Goal: Task Accomplishment & Management: Complete application form

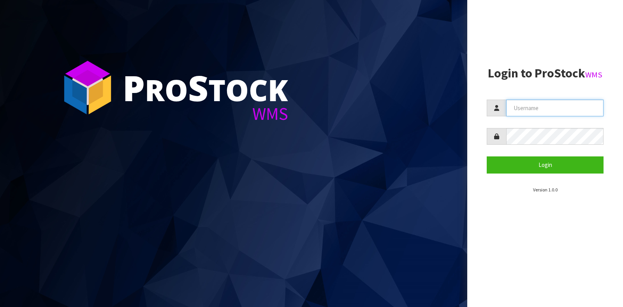
click at [549, 108] on input "text" at bounding box center [554, 108] width 97 height 17
type input "GATOR"
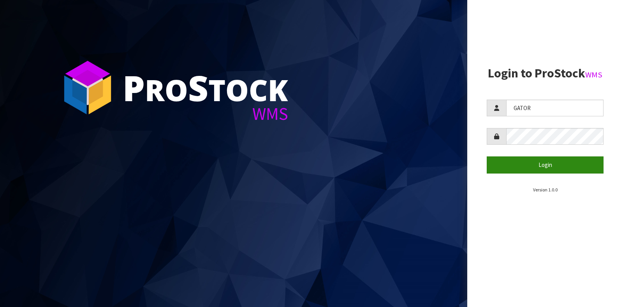
click at [509, 160] on button "Login" at bounding box center [545, 165] width 117 height 17
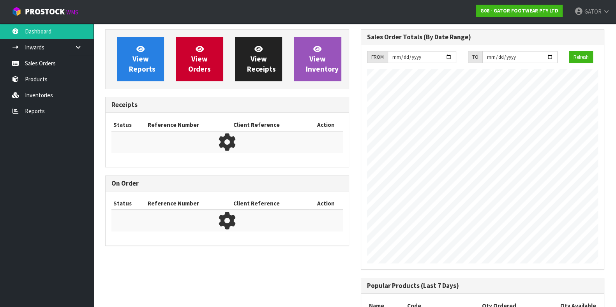
scroll to position [393, 255]
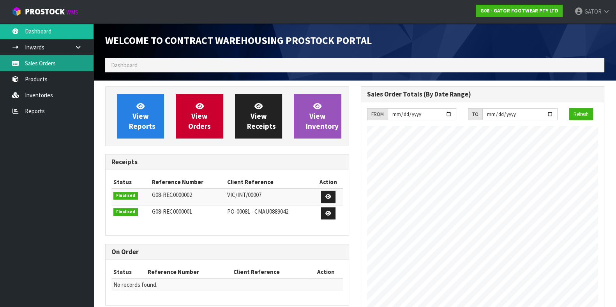
click at [52, 65] on link "Sales Orders" at bounding box center [46, 63] width 93 height 16
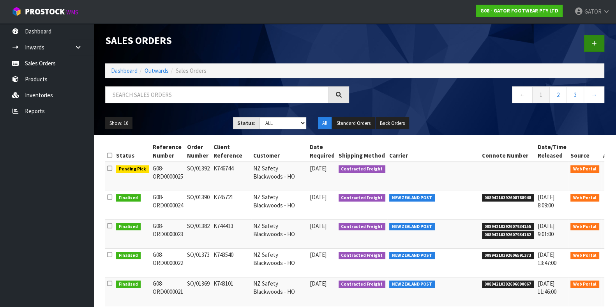
click at [594, 43] on icon at bounding box center [593, 43] width 5 height 6
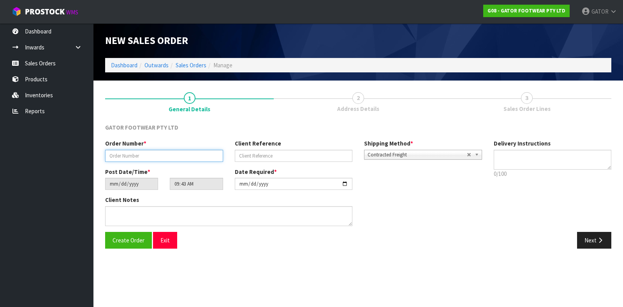
click at [152, 157] on input "text" at bounding box center [164, 156] width 118 height 12
paste input "SO/01393"
type input "SO/01393"
click at [266, 155] on input "text" at bounding box center [294, 156] width 118 height 12
type input "SAMPLES"
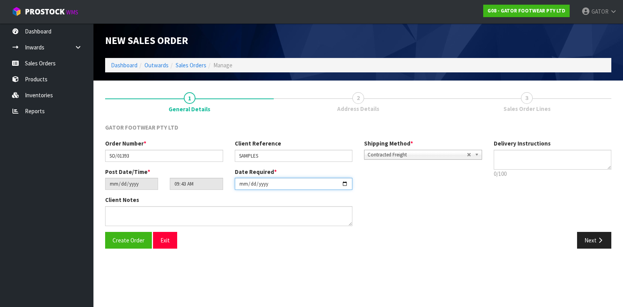
click at [344, 190] on input "[DATE]" at bounding box center [294, 184] width 118 height 12
click at [341, 187] on input "[DATE]" at bounding box center [294, 184] width 118 height 12
click at [347, 185] on input "[DATE]" at bounding box center [294, 184] width 118 height 12
type input "[DATE]"
click at [143, 235] on button "Create Order" at bounding box center [128, 240] width 47 height 17
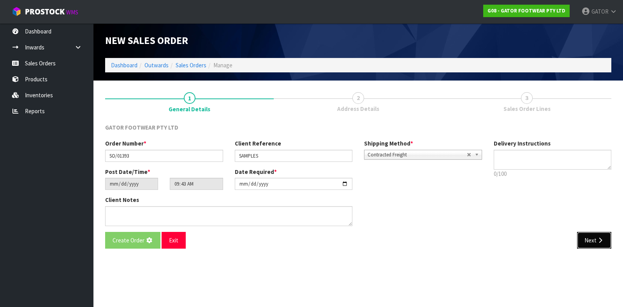
click at [590, 243] on button "Next" at bounding box center [594, 240] width 34 height 17
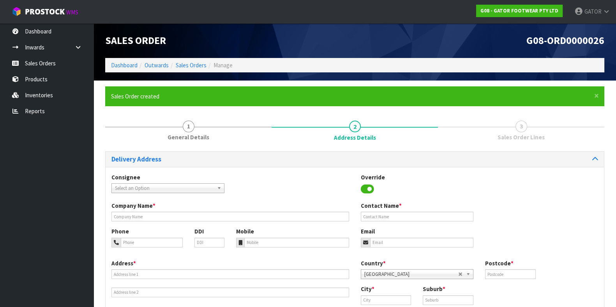
click at [194, 190] on span "Select an Option" at bounding box center [164, 188] width 99 height 9
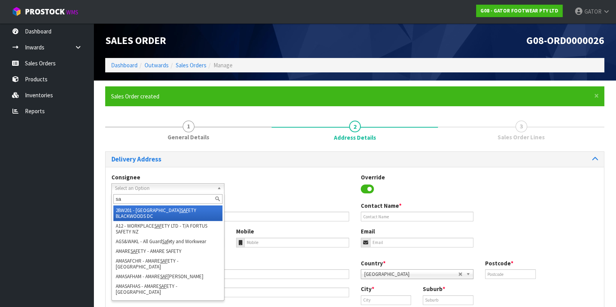
type input "s"
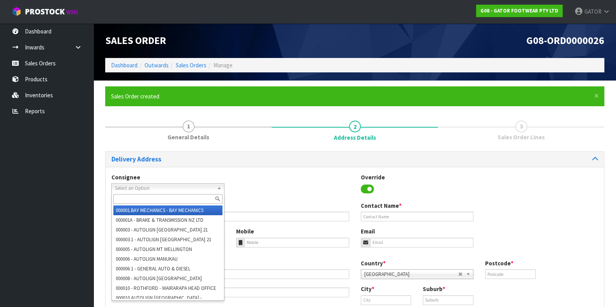
click at [278, 186] on div "Consignee 000001.BAY MECHANICS - BAY MECHANICS 000001A - BRAKE & TRANSMISSION N…" at bounding box center [355, 187] width 498 height 28
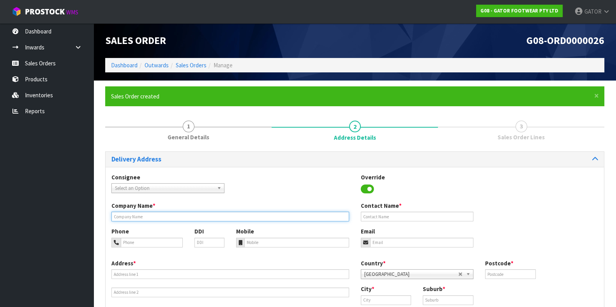
click at [150, 215] on input "text" at bounding box center [230, 217] width 238 height 10
paste input "SAFEWORX"
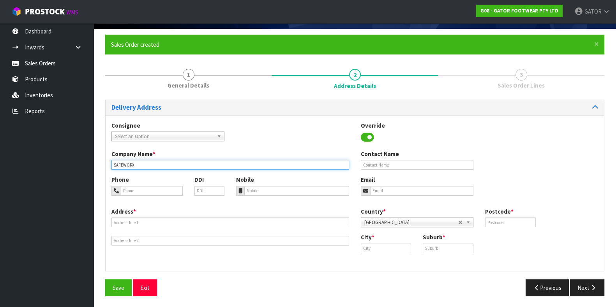
type input "SAFEWORX"
click at [160, 194] on input "tel" at bounding box center [152, 191] width 62 height 10
paste input "[PHONE_NUMBER]"
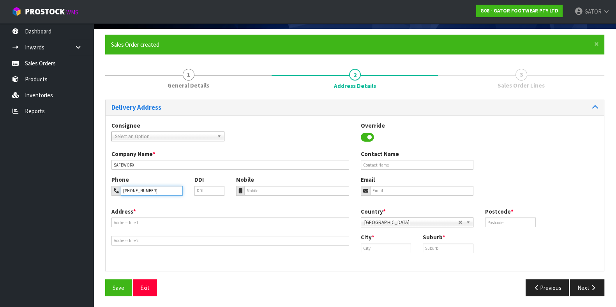
type input "[PHONE_NUMBER]"
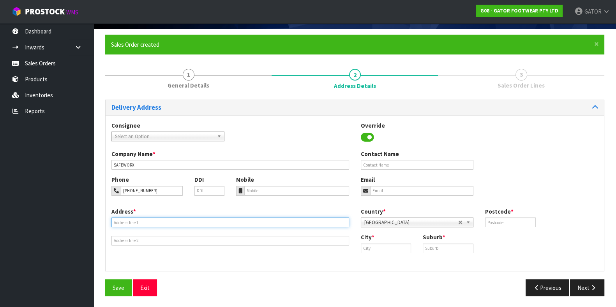
click at [152, 219] on input "text" at bounding box center [230, 223] width 238 height 10
paste input "[STREET_ADDRESS]"
type input "[STREET_ADDRESS]"
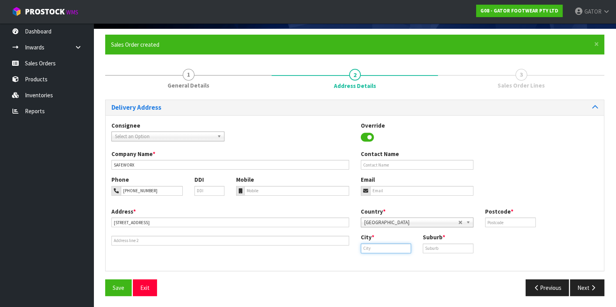
click at [378, 247] on input "text" at bounding box center [386, 249] width 51 height 10
paste input "[PERSON_NAME]"
type input "[PERSON_NAME]"
click at [374, 265] on link "[PERSON_NAME]" at bounding box center [392, 261] width 62 height 11
click at [433, 250] on input "text" at bounding box center [447, 249] width 51 height 10
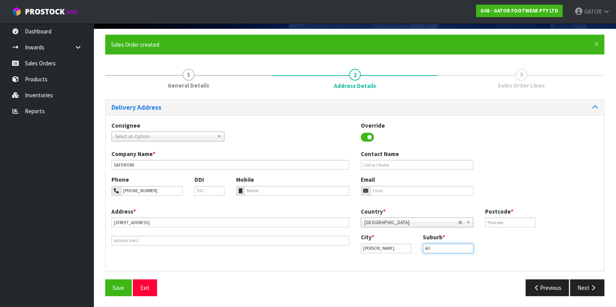
type input "AU"
click at [397, 252] on input "[PERSON_NAME]" at bounding box center [386, 249] width 51 height 10
drag, startPoint x: 395, startPoint y: 250, endPoint x: 302, endPoint y: 244, distance: 92.9
click at [302, 244] on div "Address * [STREET_ADDRESS] Country * [GEOGRAPHIC_DATA] [GEOGRAPHIC_DATA] [GEOGR…" at bounding box center [355, 237] width 498 height 58
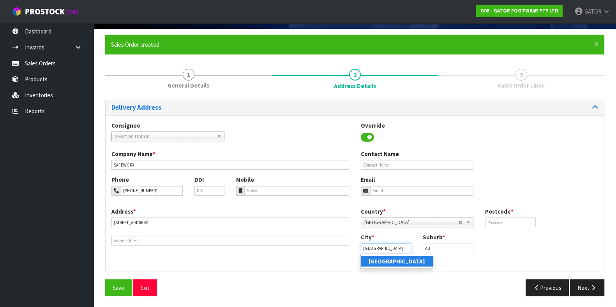
type input "[GEOGRAPHIC_DATA]"
click at [368, 257] on link "[GEOGRAPHIC_DATA]" at bounding box center [397, 261] width 72 height 11
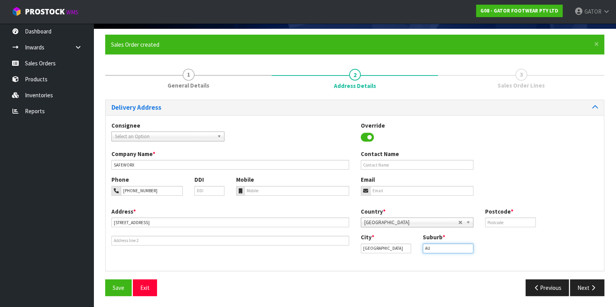
click at [445, 250] on input "AU" at bounding box center [447, 249] width 51 height 10
drag, startPoint x: 445, startPoint y: 250, endPoint x: 325, endPoint y: 255, distance: 120.4
click at [325, 255] on div "Address * [STREET_ADDRESS] Country * [GEOGRAPHIC_DATA] [GEOGRAPHIC_DATA] [GEOGR…" at bounding box center [355, 237] width 498 height 58
type input "[PERSON_NAME]"
click at [500, 225] on input "text" at bounding box center [510, 223] width 51 height 10
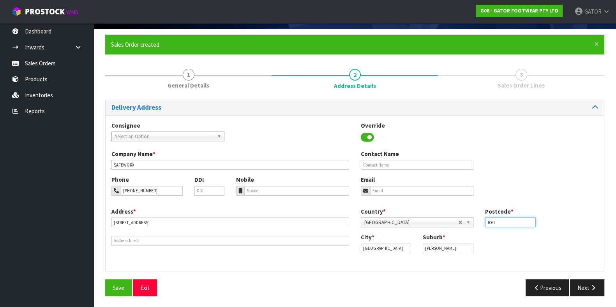
type input "1061"
click at [415, 165] on input "text" at bounding box center [417, 165] width 113 height 10
type input "SHARD CORBET"
click at [113, 287] on span "Save" at bounding box center [119, 287] width 12 height 7
click at [590, 287] on icon "button" at bounding box center [592, 288] width 7 height 6
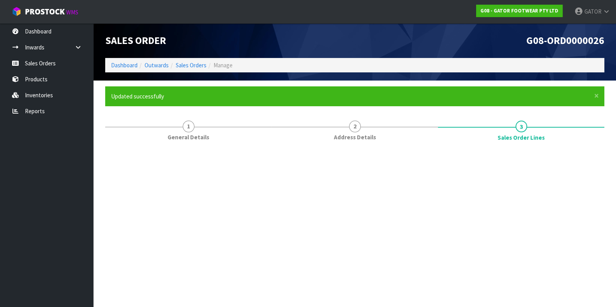
scroll to position [0, 0]
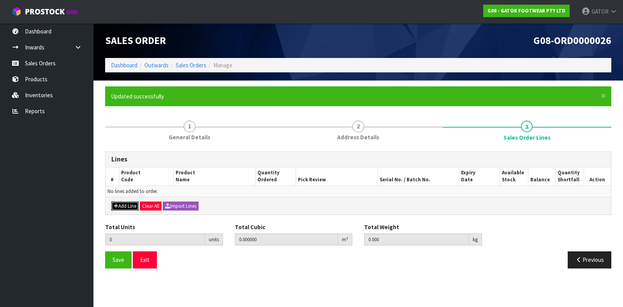
click at [120, 208] on button "Add Line" at bounding box center [124, 206] width 27 height 9
type input "0"
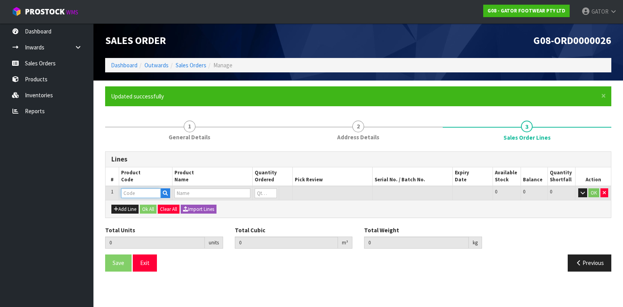
click at [137, 191] on input "text" at bounding box center [141, 193] width 40 height 10
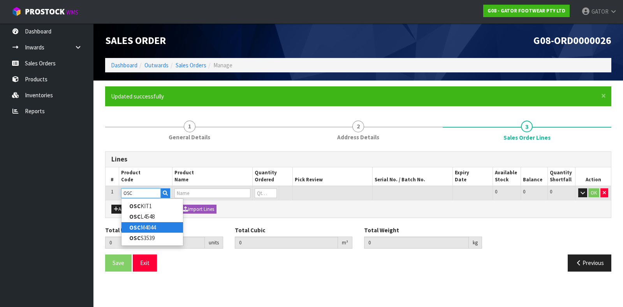
type input "OSC"
click at [155, 224] on link "OSC M4044" at bounding box center [152, 227] width 62 height 11
type input "OSCM4044"
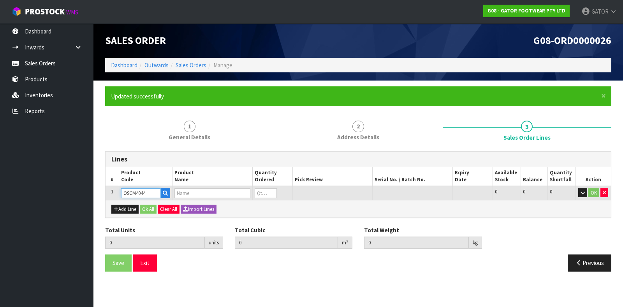
type input "0.000000"
type input "0.000"
type input "[PERSON_NAME] OVERSHOES COMPOSITE-SINGLE PAIR SIZE: M 40-44 (UK6.5-10)"
type input "0"
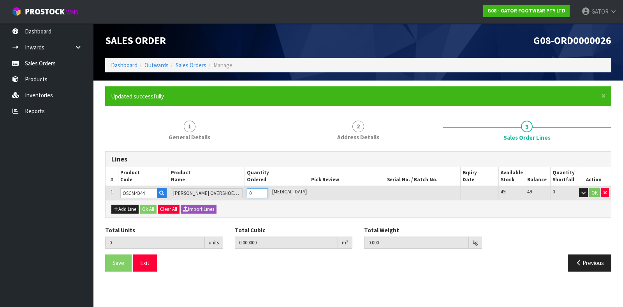
type input "1"
type input "0.003168"
type input "0.7"
type input "1"
click at [268, 192] on input "1" at bounding box center [257, 193] width 21 height 10
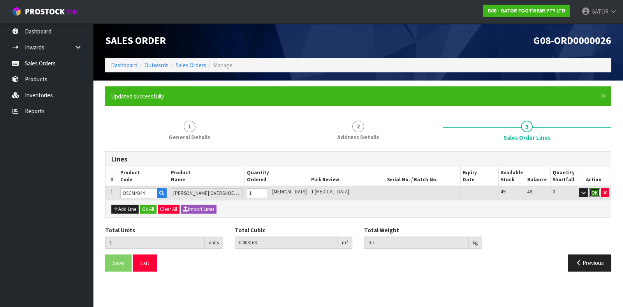
click at [593, 192] on button "OK" at bounding box center [594, 192] width 11 height 9
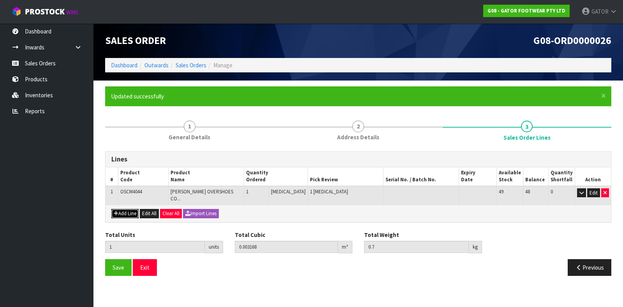
click at [121, 209] on button "Add Line" at bounding box center [124, 213] width 27 height 9
type input "0"
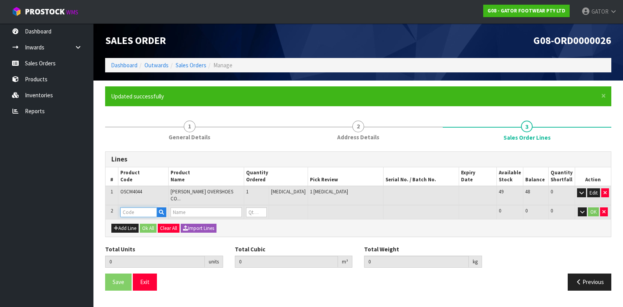
click at [146, 208] on input "text" at bounding box center [138, 213] width 37 height 10
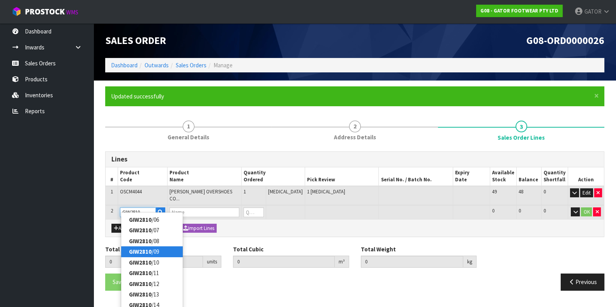
type input "GIW2810"
click at [162, 249] on link "GIW2810 /09" at bounding box center [152, 251] width 62 height 11
type input "GIW2810/09"
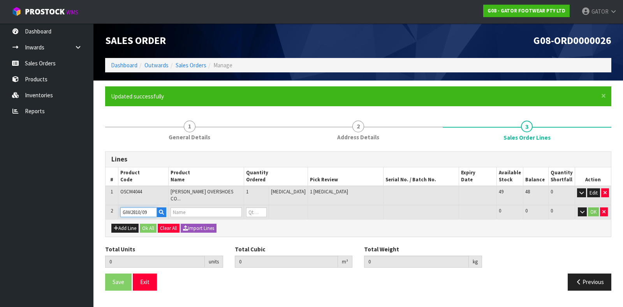
type input "1"
type input "0.003168"
type input "0.7"
type input "GATOR ICEWALK SAFETY BOOT (BLACK) SIZE: 09 (UK/AU)/43"
type input "0"
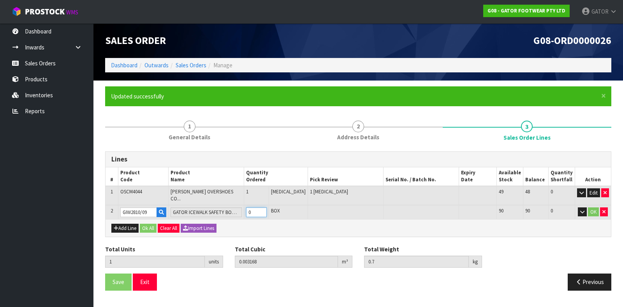
type input "2"
type input "0.019093"
type input "3.05"
type input "1"
click at [267, 208] on input "1" at bounding box center [256, 213] width 21 height 10
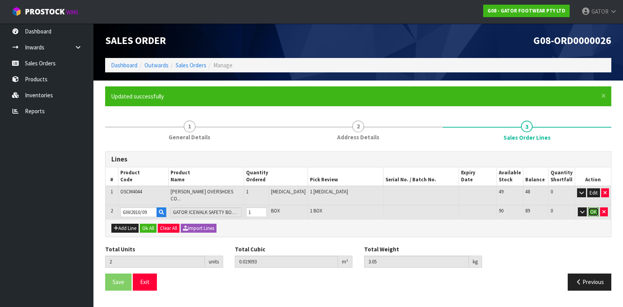
click at [595, 208] on button "OK" at bounding box center [593, 212] width 11 height 9
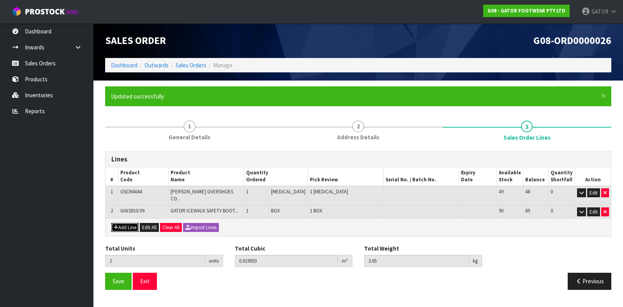
click at [128, 224] on button "Add Line" at bounding box center [124, 227] width 27 height 9
type input "0"
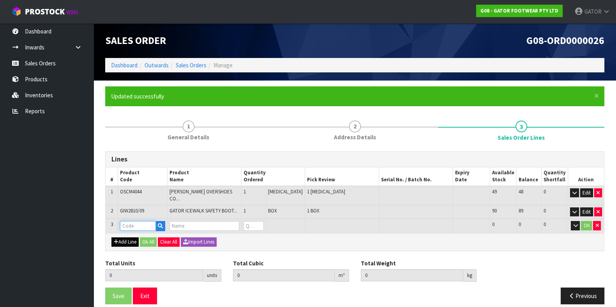
click at [128, 224] on input "text" at bounding box center [138, 226] width 36 height 10
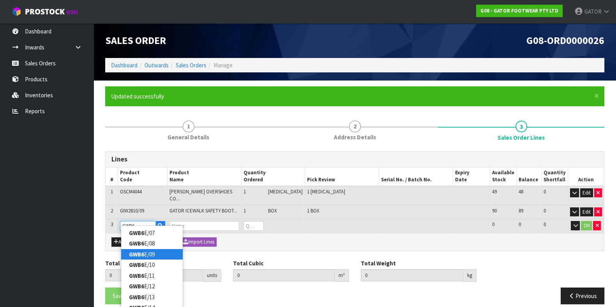
type input "GWB6"
click at [159, 252] on link "GWB6 E/09" at bounding box center [152, 254] width 62 height 11
type input "GWB6E/09"
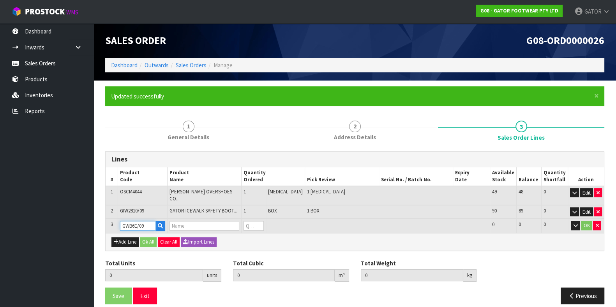
type input "2"
type input "0.019093"
type input "3.05"
type input "GATOR GOLIATH SAFETY BOOT (BLACK) SIZE: 09 ([GEOGRAPHIC_DATA]/AU)/43"
type input "0"
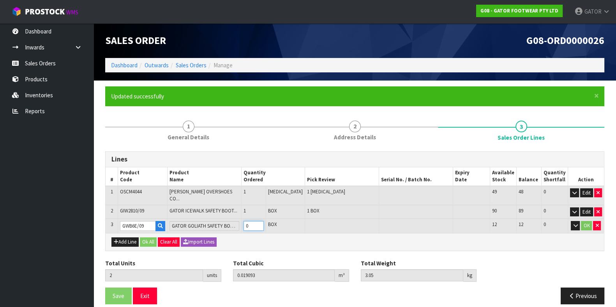
type input "3"
type input "0.032795"
type input "4.8"
type input "1"
click at [264, 221] on input "1" at bounding box center [253, 226] width 20 height 10
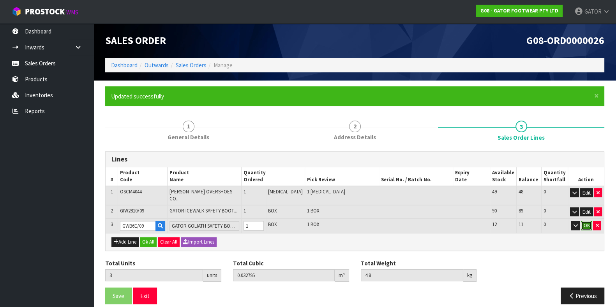
click at [590, 221] on button "OK" at bounding box center [586, 225] width 11 height 9
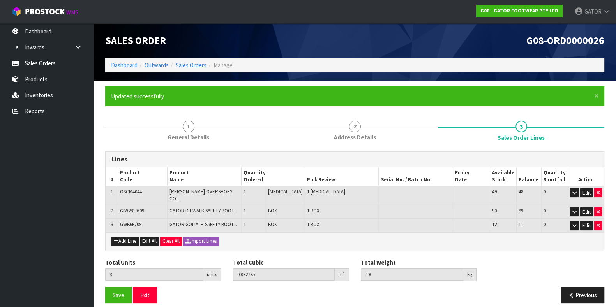
scroll to position [1, 0]
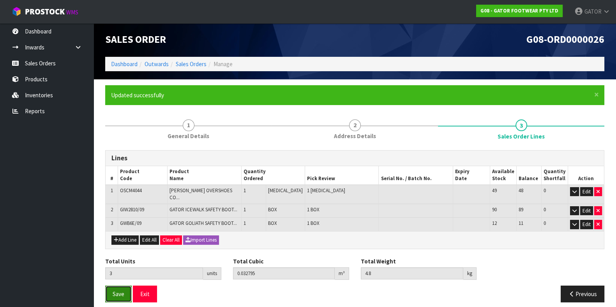
click at [111, 286] on button "Save" at bounding box center [118, 294] width 26 height 17
click at [116, 290] on span "Save" at bounding box center [119, 293] width 12 height 7
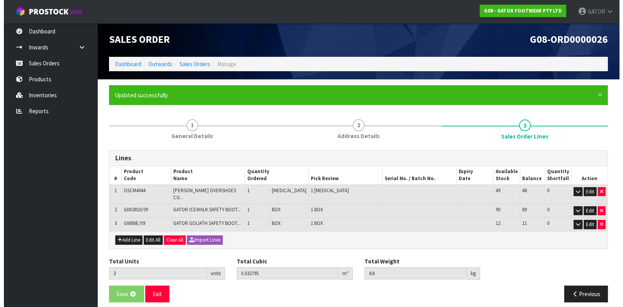
scroll to position [0, 0]
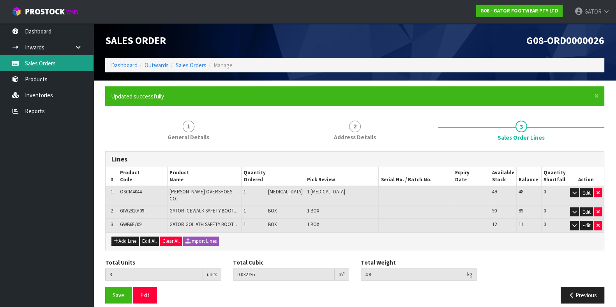
click at [37, 62] on link "Sales Orders" at bounding box center [46, 63] width 93 height 16
